Goal: Information Seeking & Learning: Learn about a topic

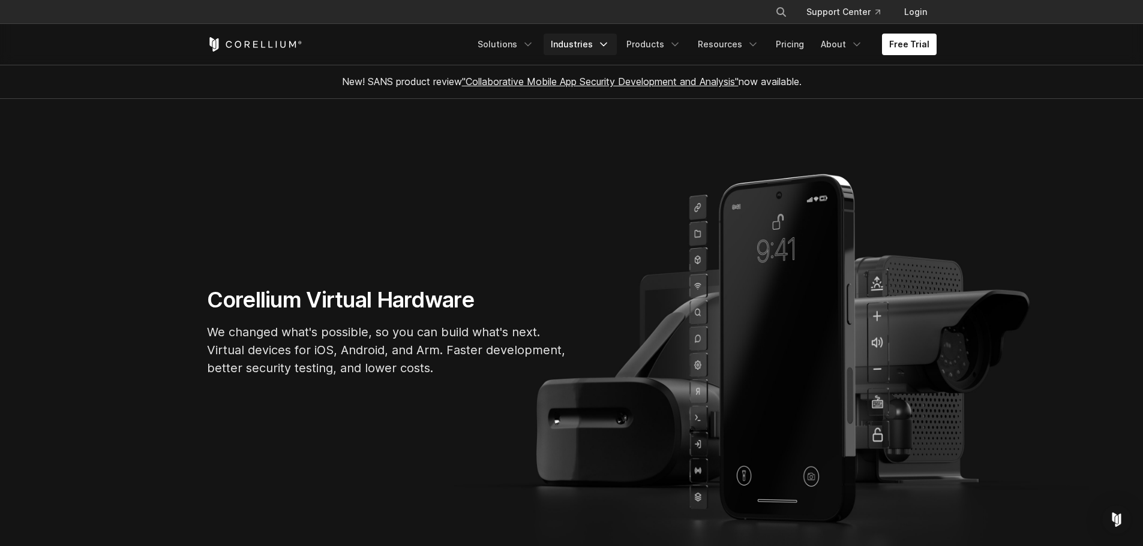
click at [582, 46] on link "Industries" at bounding box center [579, 45] width 73 height 22
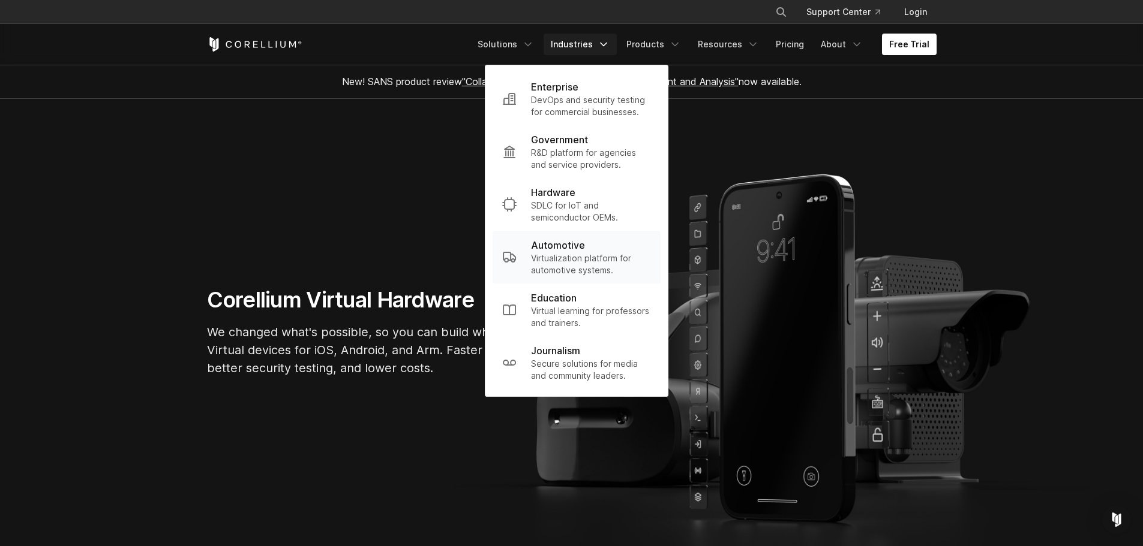
click at [579, 254] on p "Virtualization platform for automotive systems." at bounding box center [591, 265] width 120 height 24
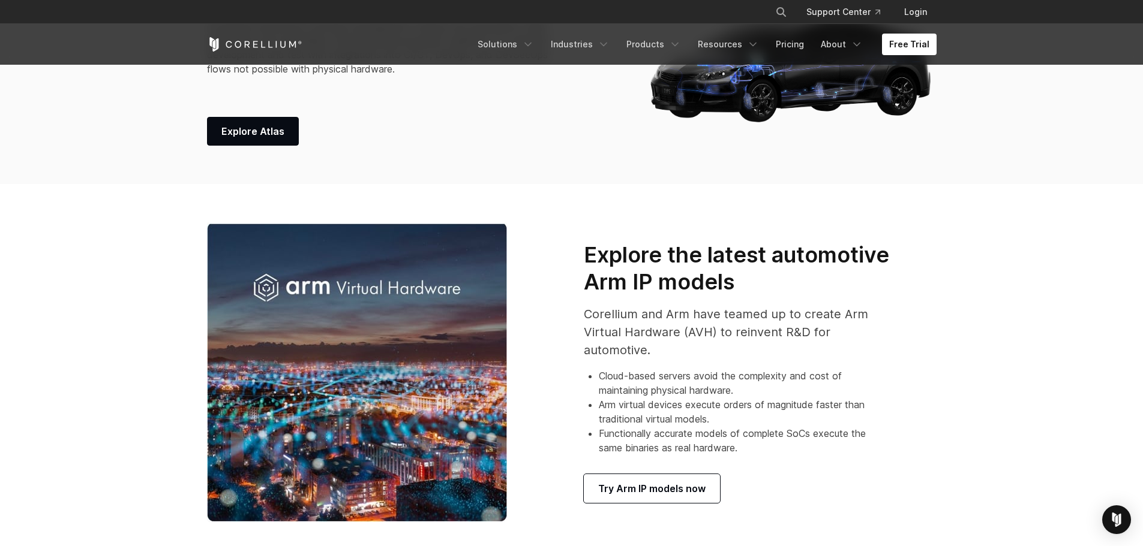
scroll to position [600, 0]
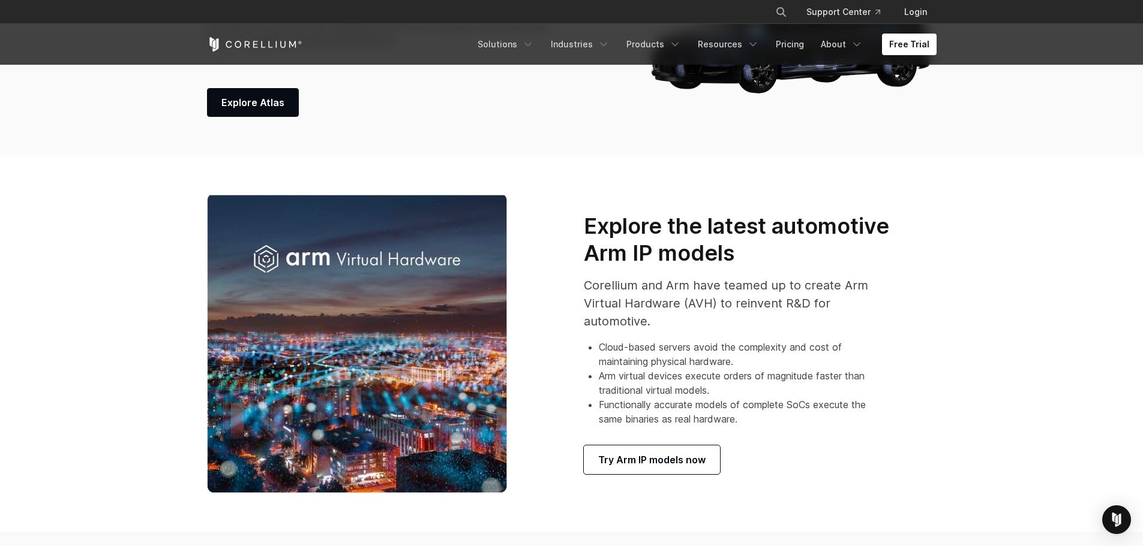
click at [1021, 248] on section "Explore the latest automotive Arm IP models Corellium and Arm have teamed up to…" at bounding box center [571, 343] width 1143 height 377
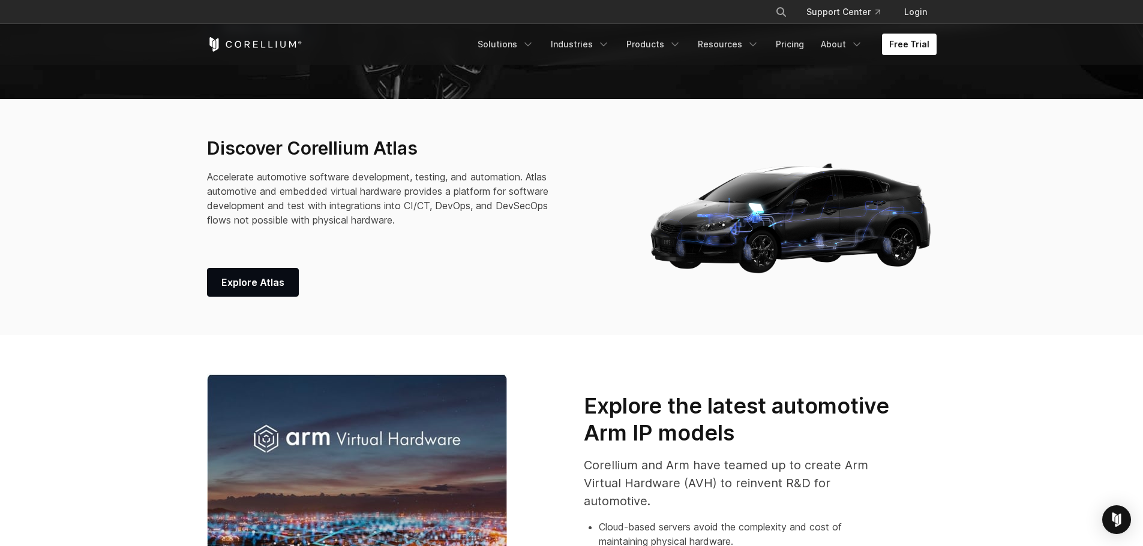
scroll to position [360, 0]
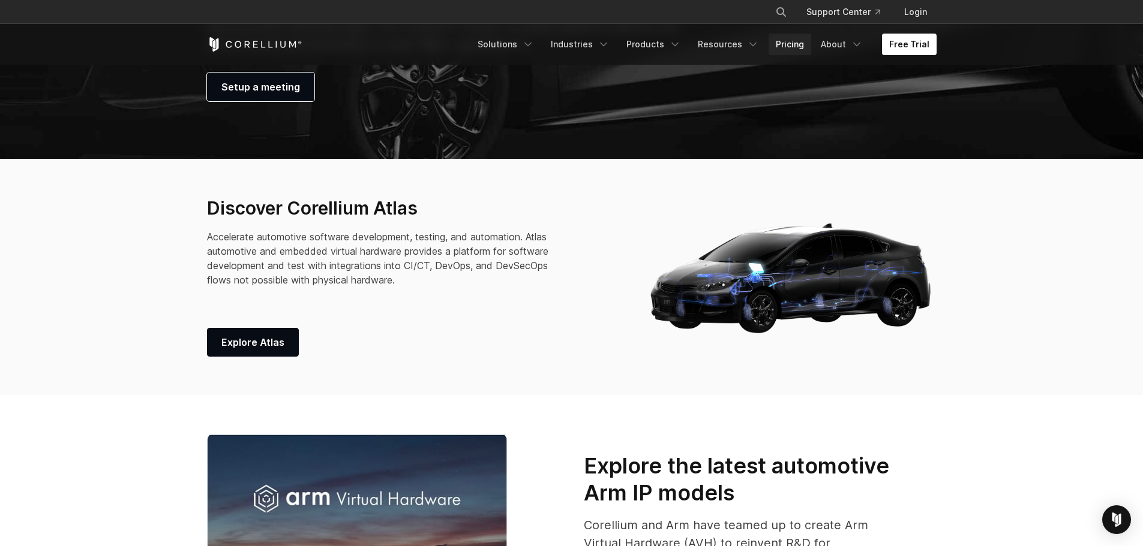
click at [795, 41] on link "Pricing" at bounding box center [789, 45] width 43 height 22
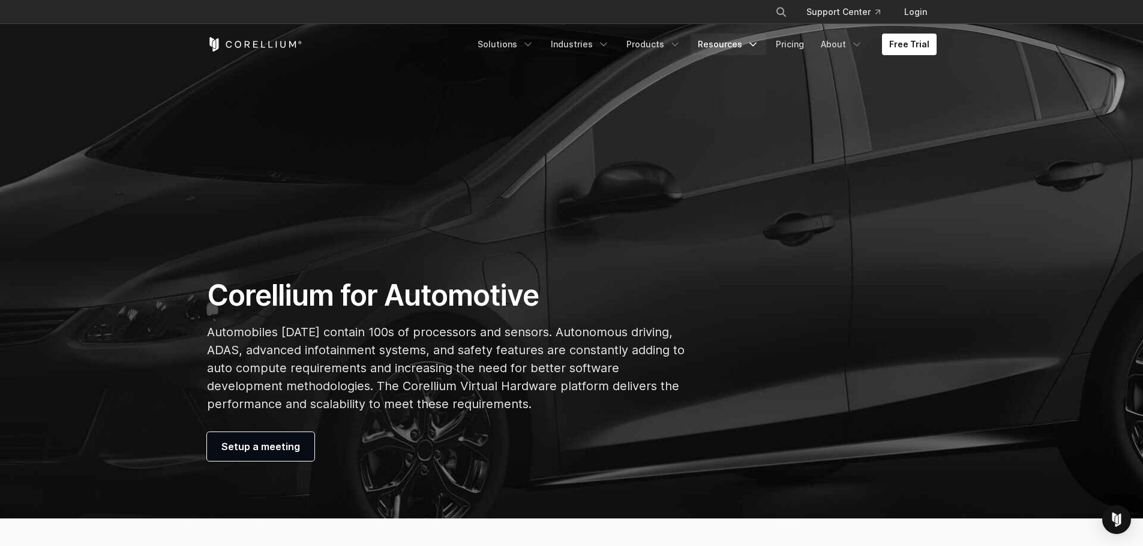
click at [736, 43] on link "Resources" at bounding box center [728, 45] width 76 height 22
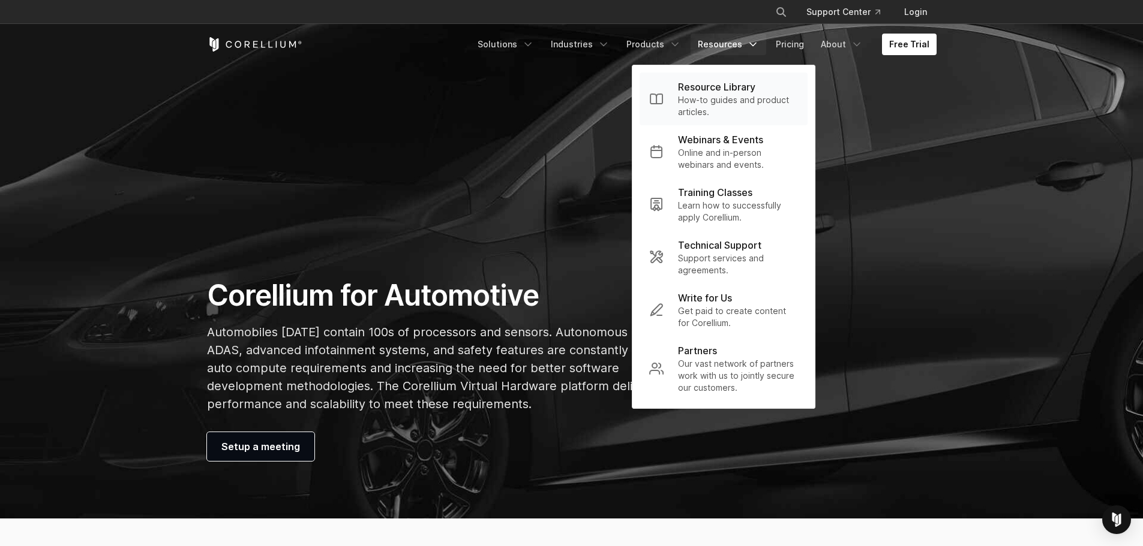
click at [734, 91] on p "Resource Library" at bounding box center [716, 87] width 77 height 14
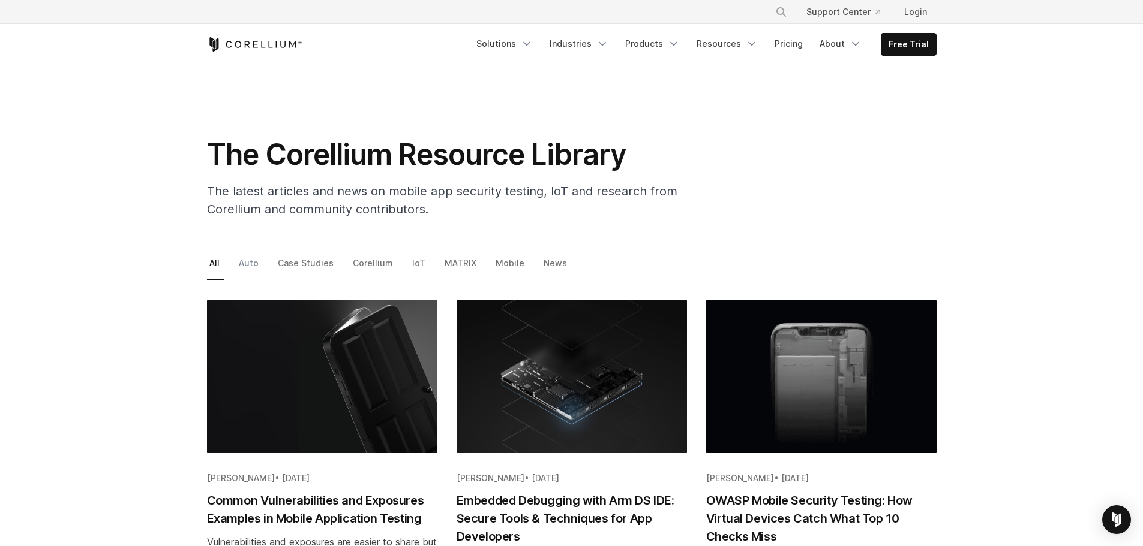
click at [244, 263] on link "Auto" at bounding box center [249, 267] width 26 height 25
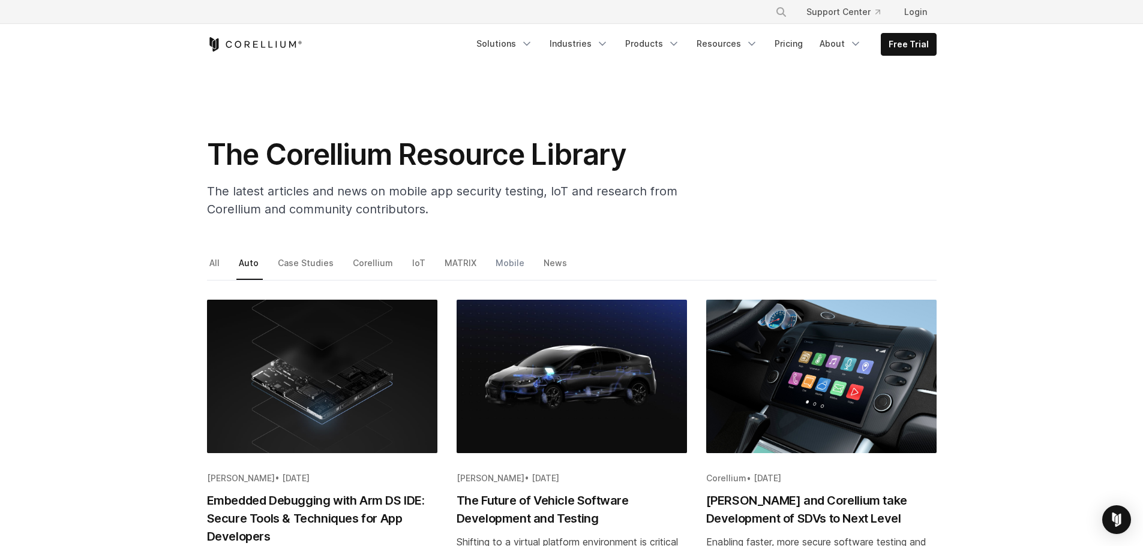
click at [500, 263] on link "Mobile" at bounding box center [510, 267] width 35 height 25
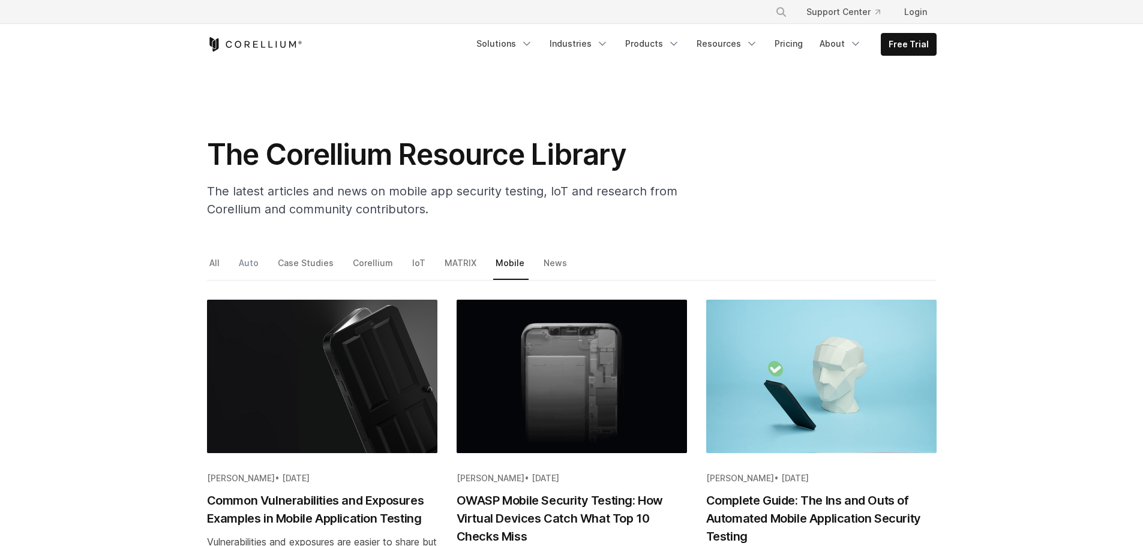
click at [250, 266] on link "Auto" at bounding box center [249, 267] width 26 height 25
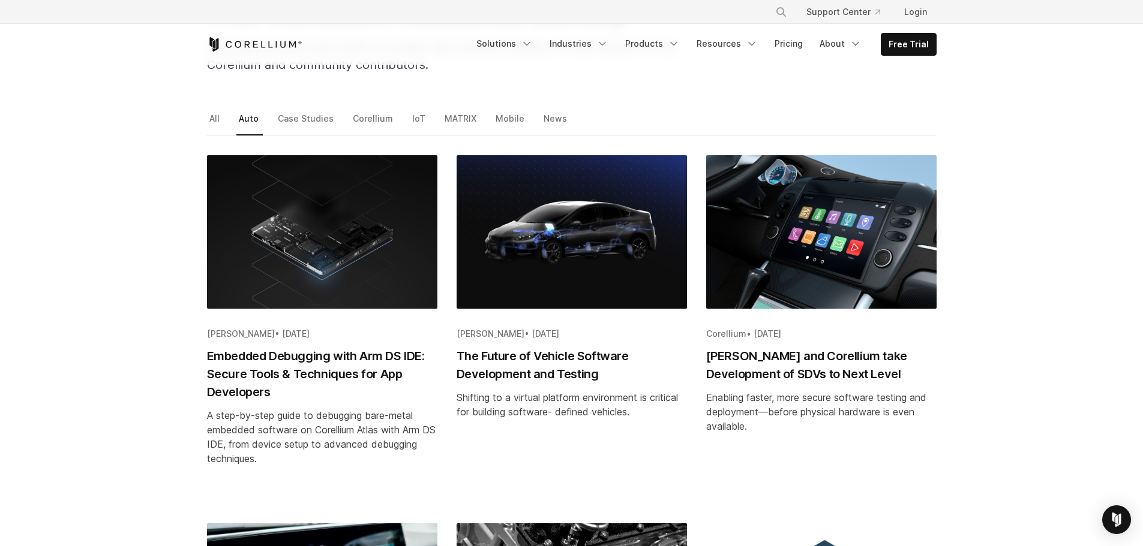
scroll to position [240, 0]
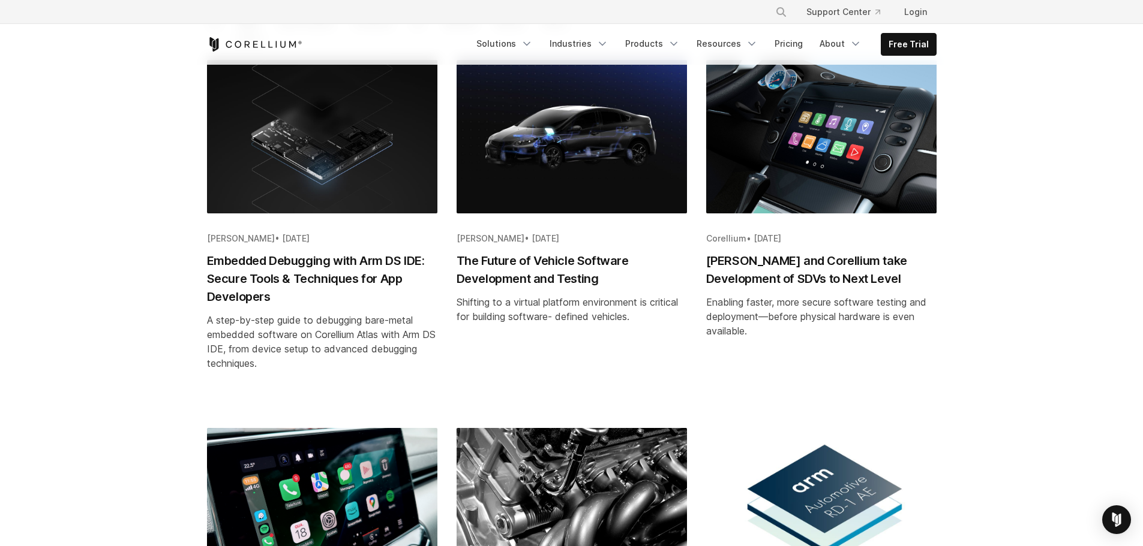
click at [863, 276] on h2 "Lauterbach and Corellium take Development of SDVs to Next Level" at bounding box center [821, 270] width 230 height 36
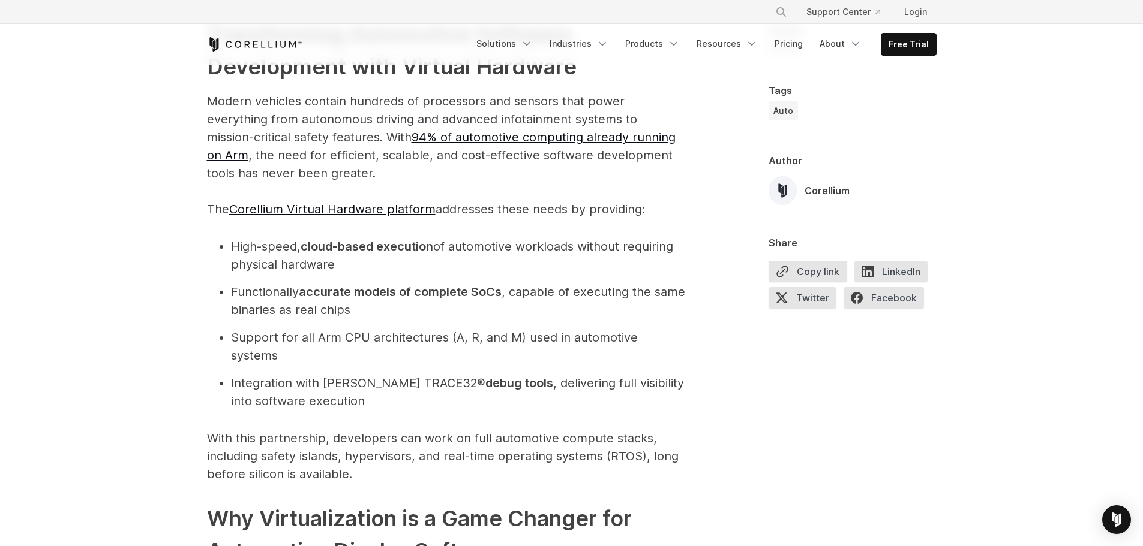
scroll to position [1200, 0]
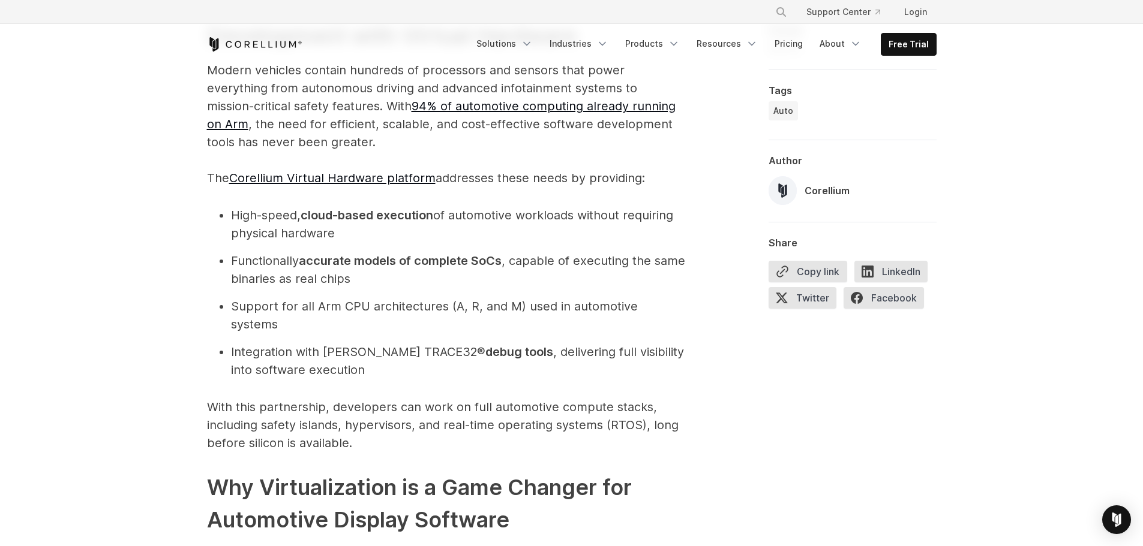
click at [537, 343] on li "Integration with Lauterbach’s TRACE32® debug tools , delivering full visibility…" at bounding box center [459, 361] width 456 height 36
